Goal: Book appointment/travel/reservation

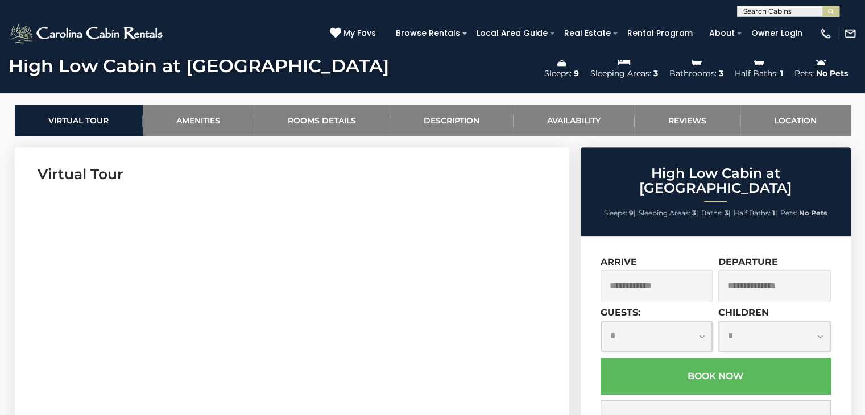
scroll to position [500, 0]
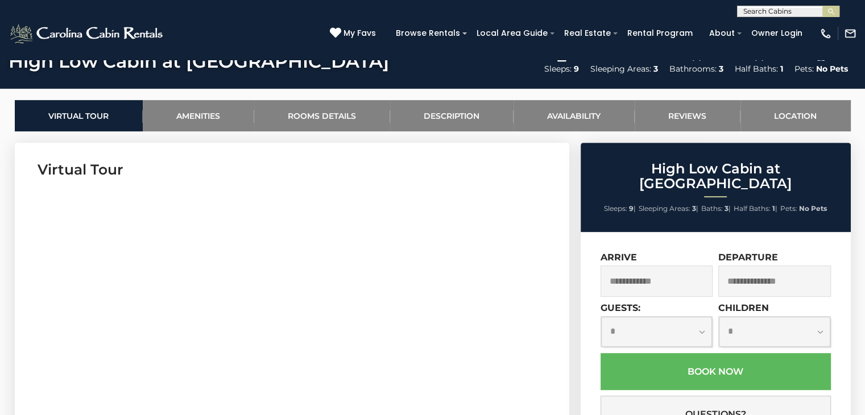
click at [649, 266] on input "text" at bounding box center [656, 280] width 113 height 31
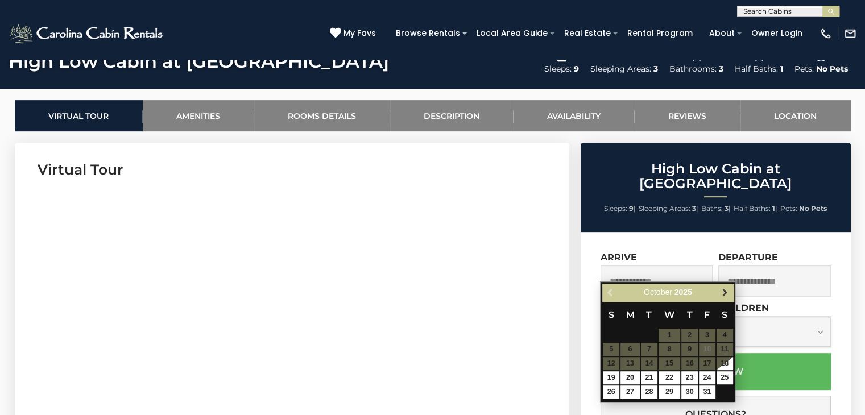
click at [723, 294] on span "Next" at bounding box center [724, 292] width 9 height 9
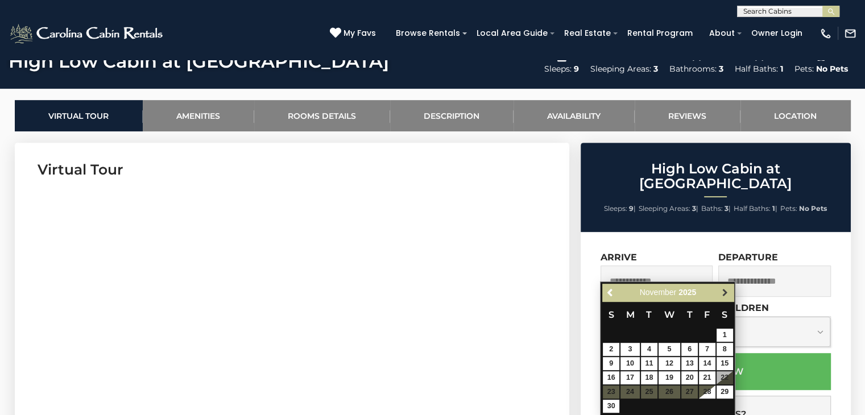
click at [724, 289] on span "Next" at bounding box center [724, 292] width 9 height 9
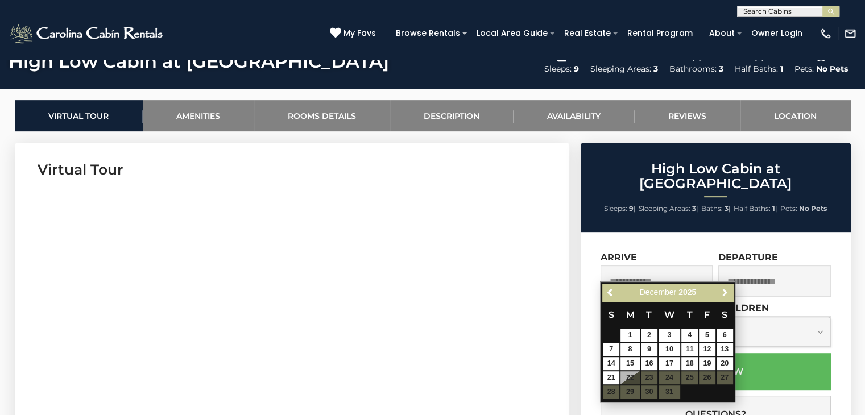
click at [724, 289] on span "Next" at bounding box center [724, 292] width 9 height 9
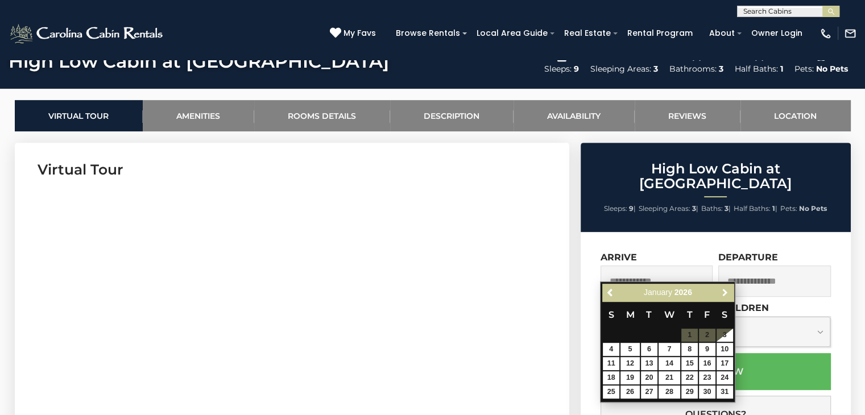
click at [724, 289] on span "Next" at bounding box center [724, 292] width 9 height 9
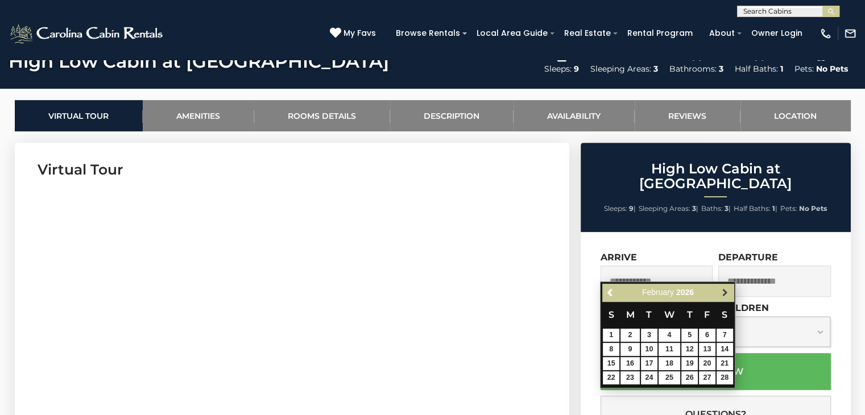
click at [724, 291] on span "Next" at bounding box center [724, 292] width 9 height 9
click at [610, 292] on span "Previous" at bounding box center [610, 292] width 9 height 9
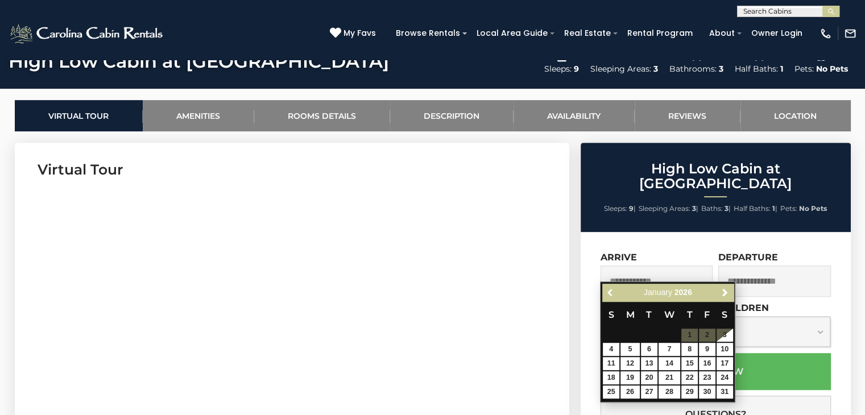
click at [610, 292] on span "Previous" at bounding box center [610, 292] width 9 height 9
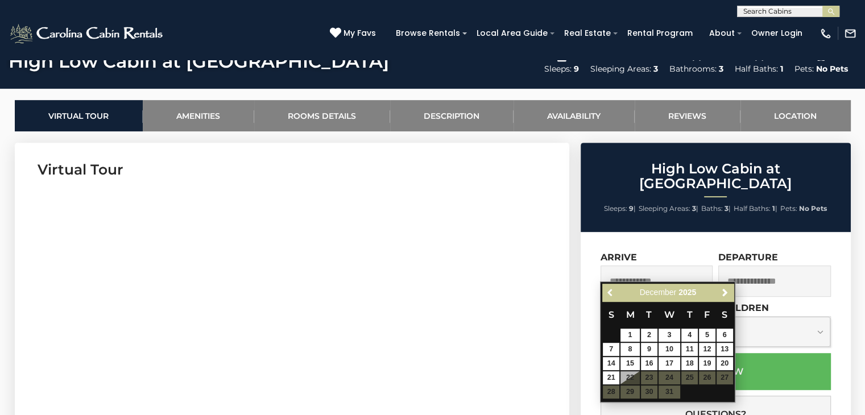
click at [610, 292] on span "Previous" at bounding box center [610, 292] width 9 height 9
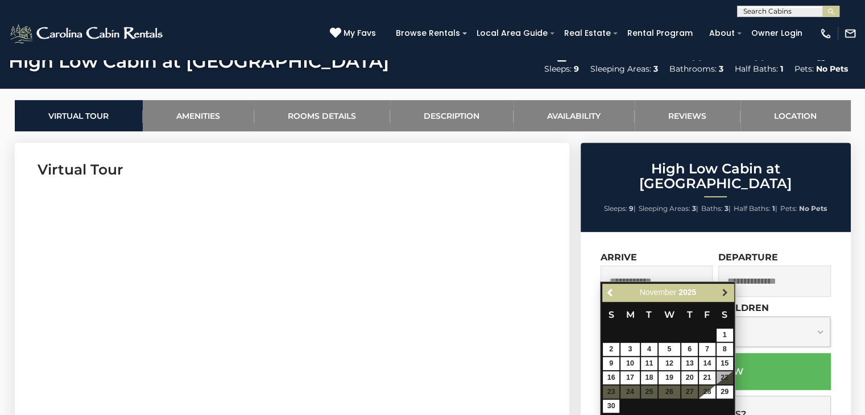
click at [723, 292] on span "Next" at bounding box center [724, 292] width 9 height 9
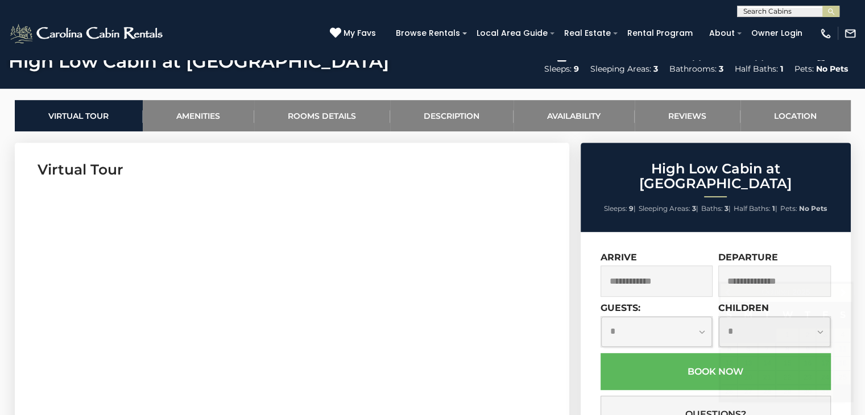
scroll to position [523, 0]
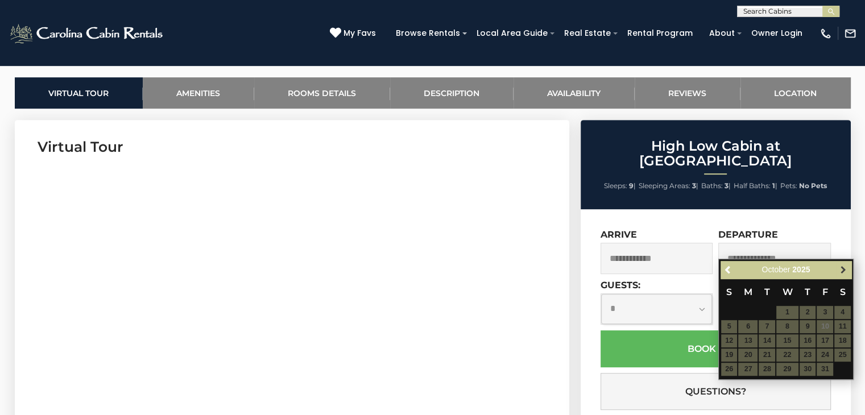
click at [841, 269] on span "Next" at bounding box center [842, 269] width 9 height 9
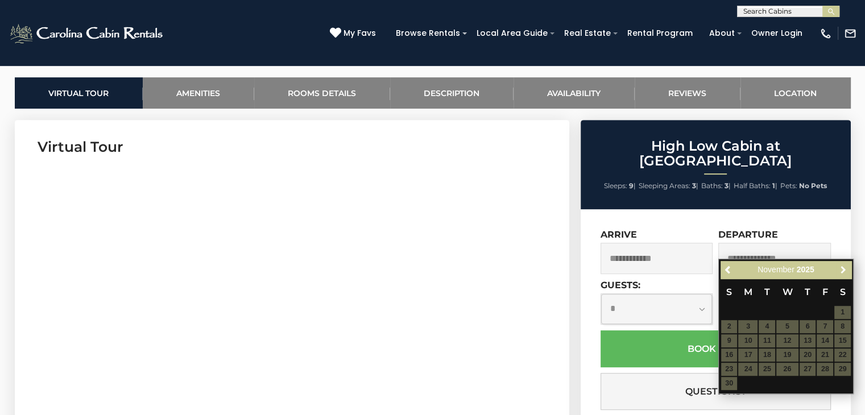
click at [841, 269] on span "Next" at bounding box center [842, 269] width 9 height 9
